Goal: Task Accomplishment & Management: Manage account settings

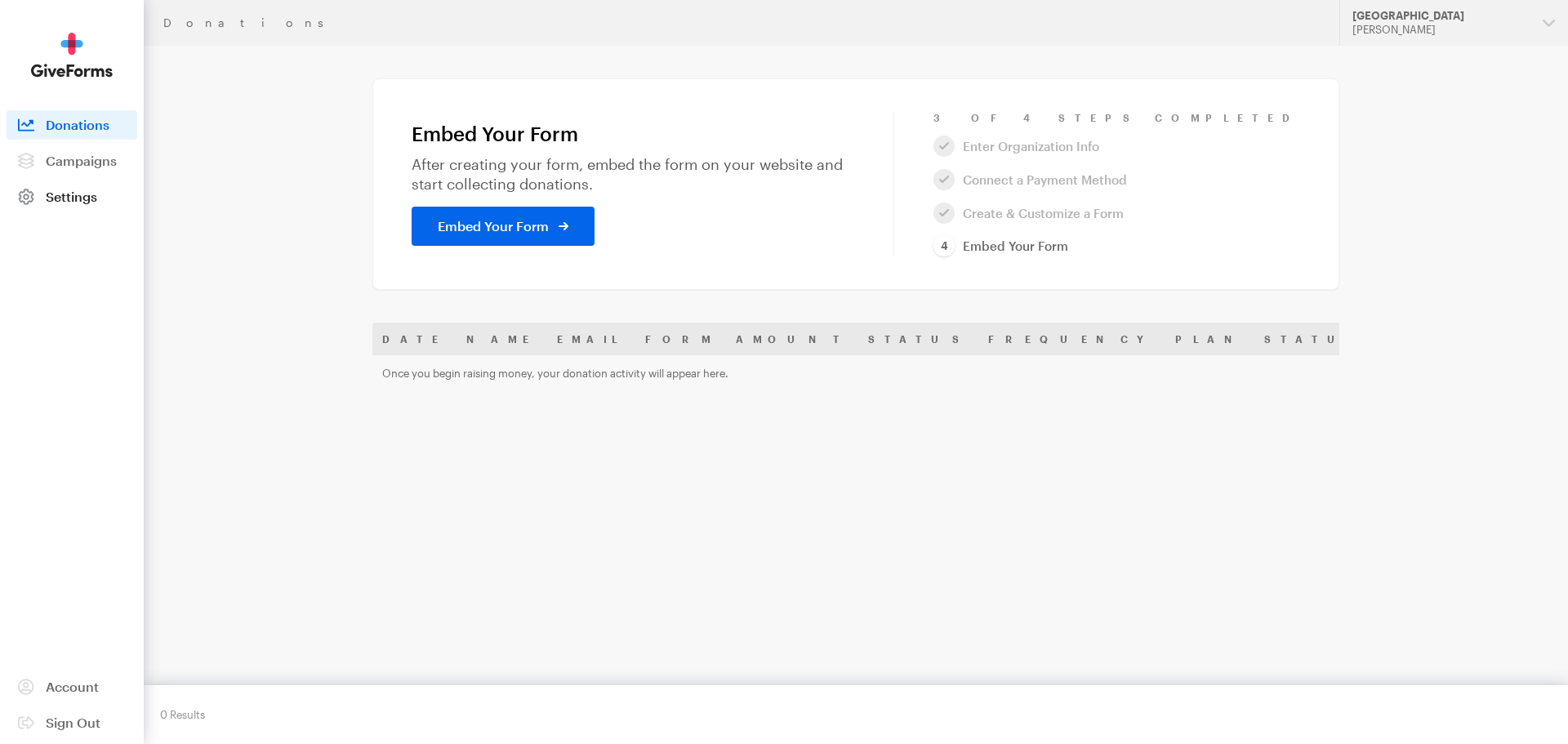
click at [114, 204] on link "Settings" at bounding box center [71, 197] width 130 height 30
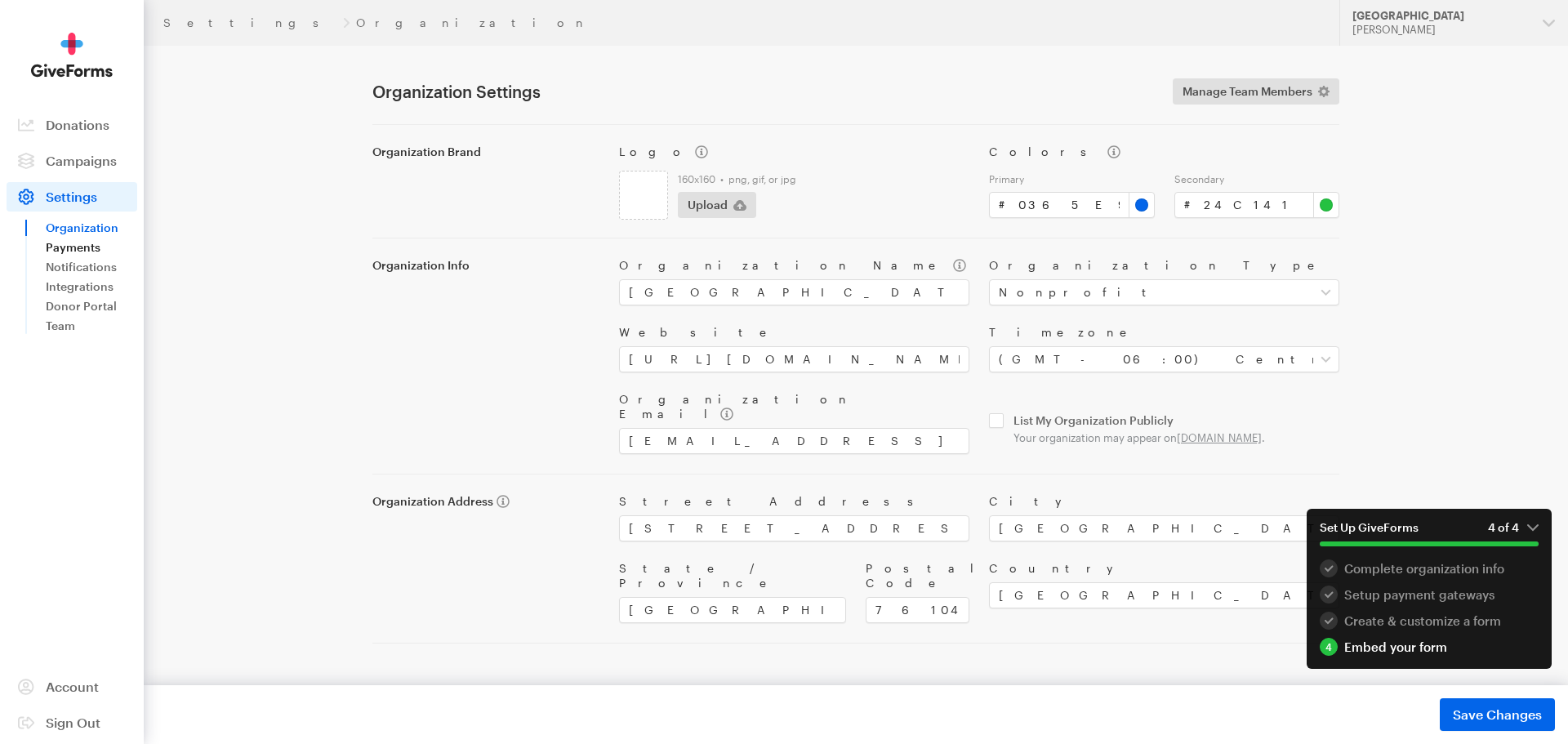
click at [76, 247] on link "Payments" at bounding box center [91, 247] width 91 height 19
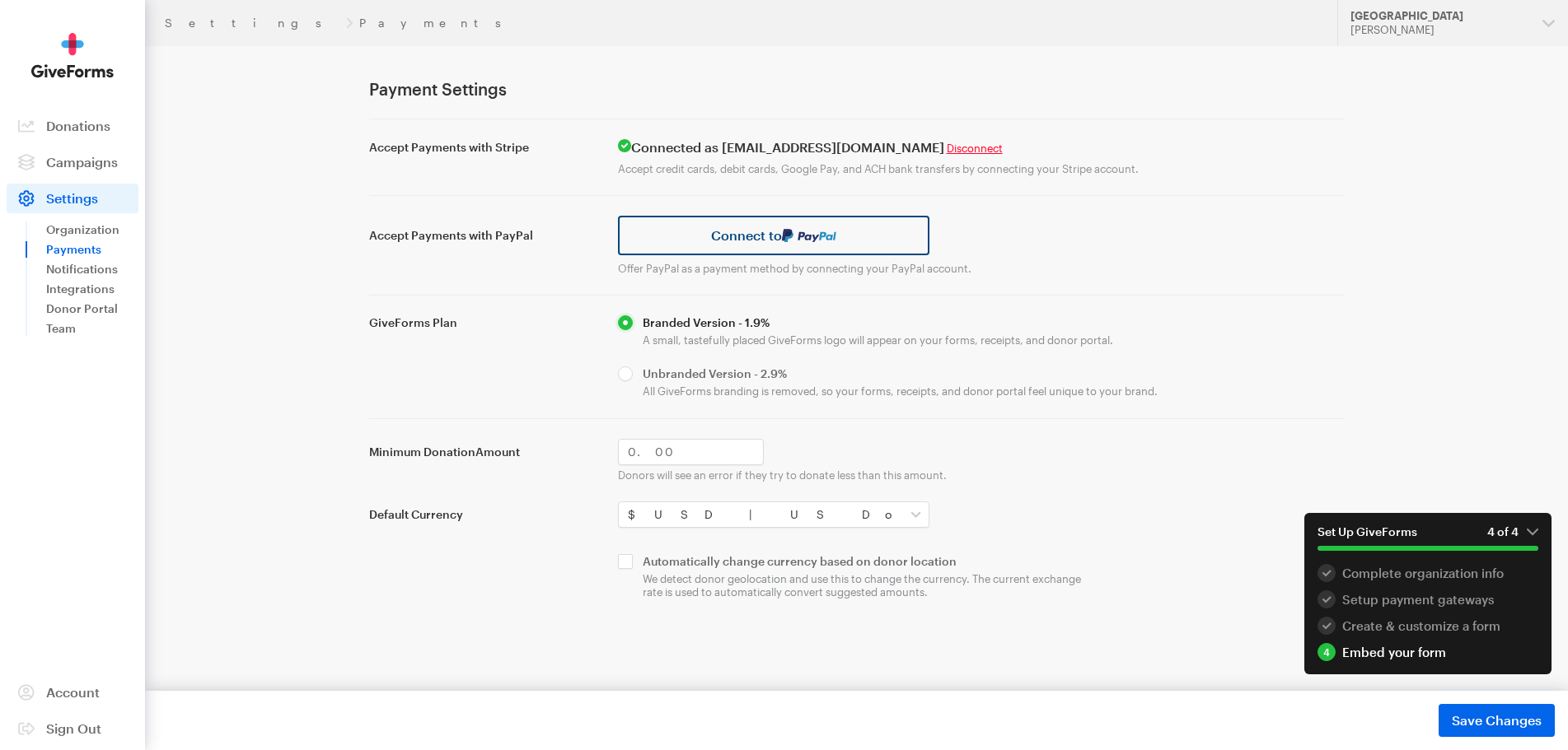
click at [720, 228] on link "Connect to" at bounding box center [774, 236] width 312 height 39
